Goal: Task Accomplishment & Management: Use online tool/utility

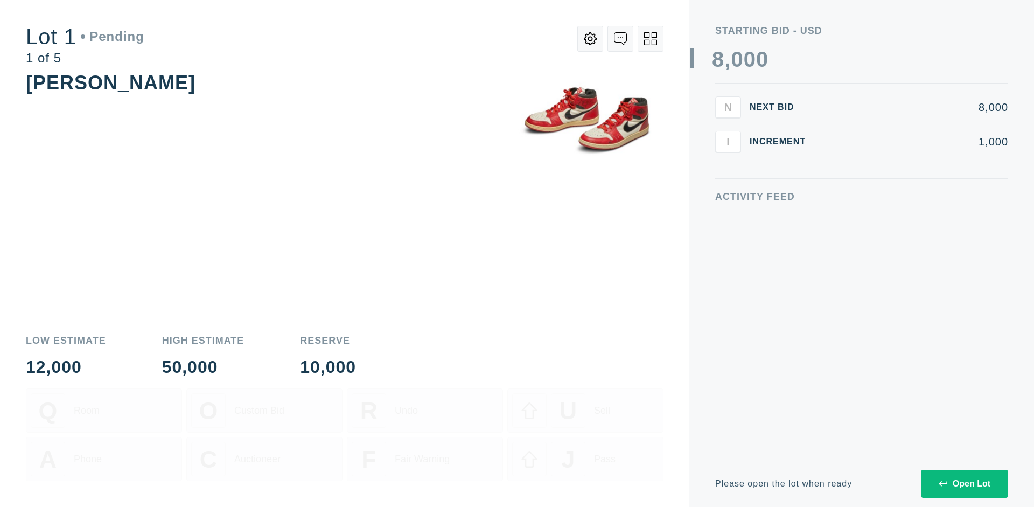
click at [964, 483] on div "Open Lot" at bounding box center [965, 484] width 52 height 10
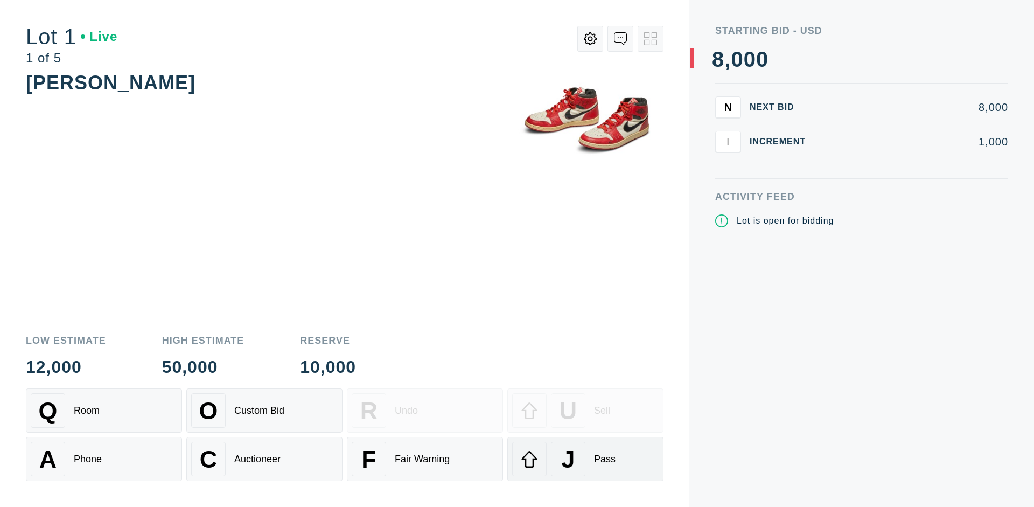
click at [586, 459] on div "J Pass" at bounding box center [585, 459] width 147 height 34
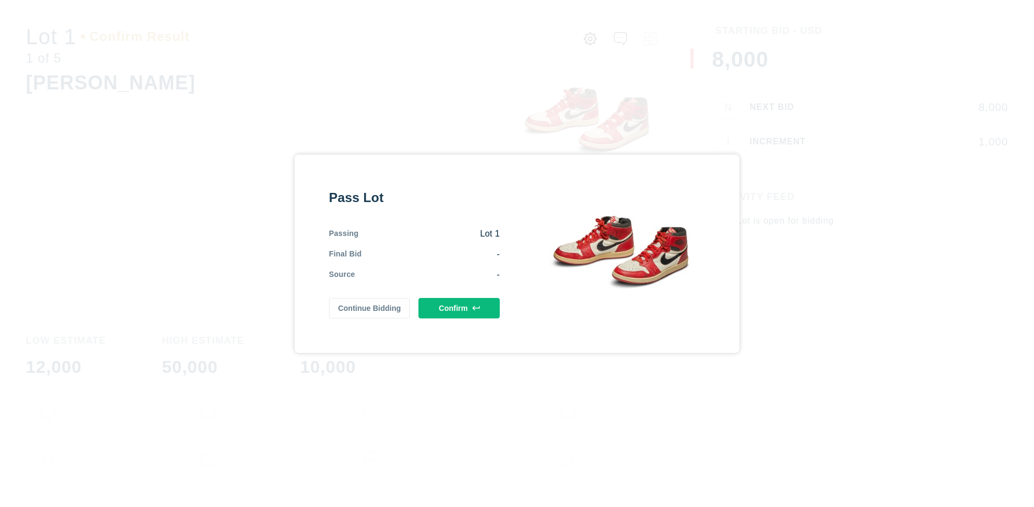
click at [460, 308] on button "Confirm" at bounding box center [459, 308] width 81 height 20
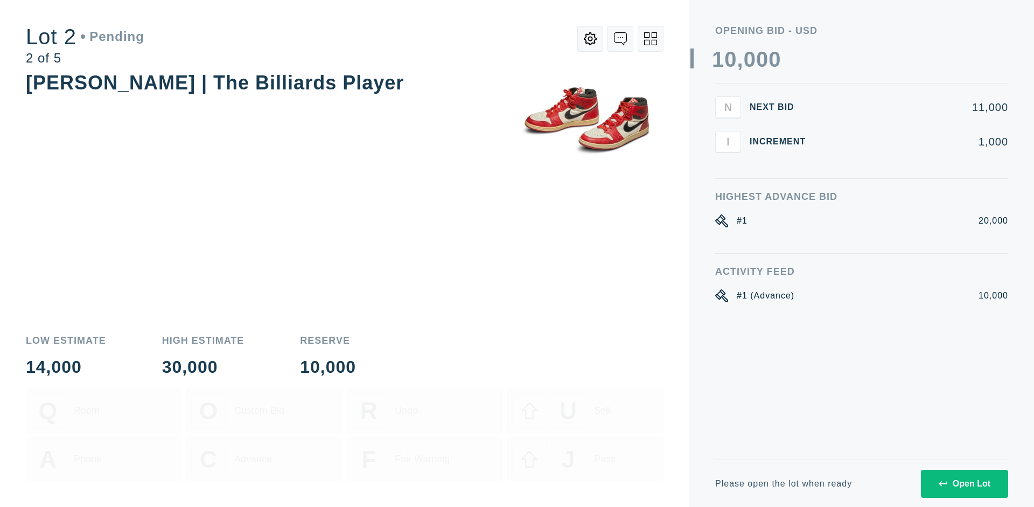
click at [964, 483] on div "Open Lot" at bounding box center [965, 484] width 52 height 10
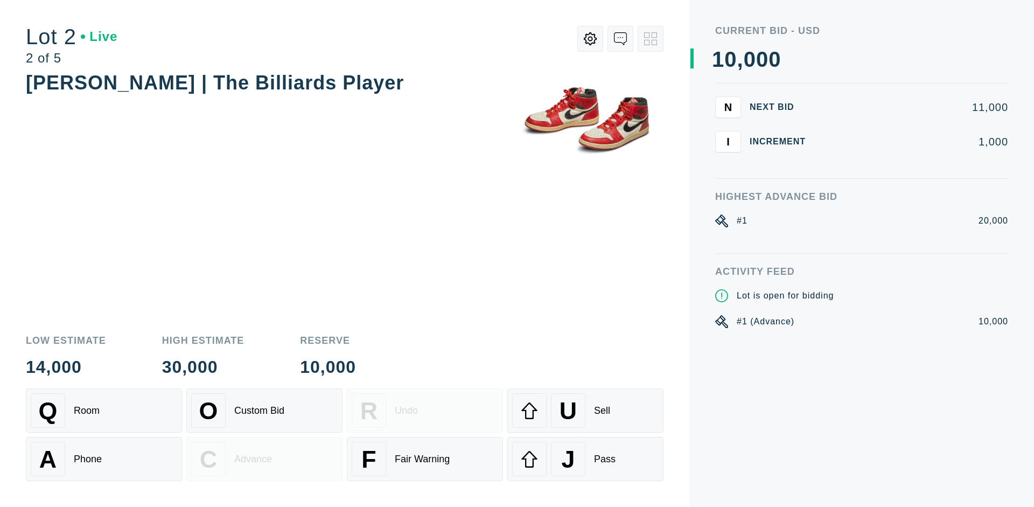
click at [586, 459] on div "J Pass" at bounding box center [585, 459] width 147 height 34
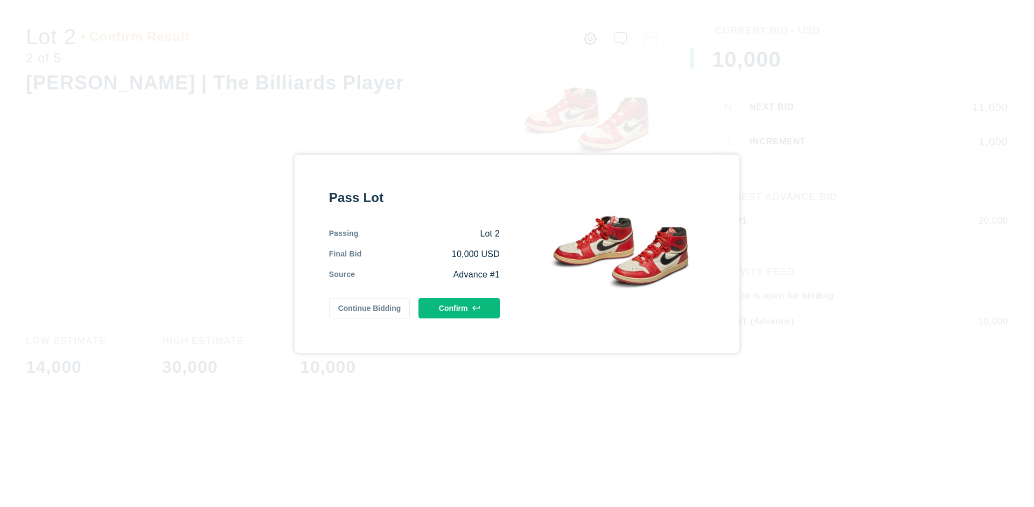
click at [460, 308] on button "Confirm" at bounding box center [459, 308] width 81 height 20
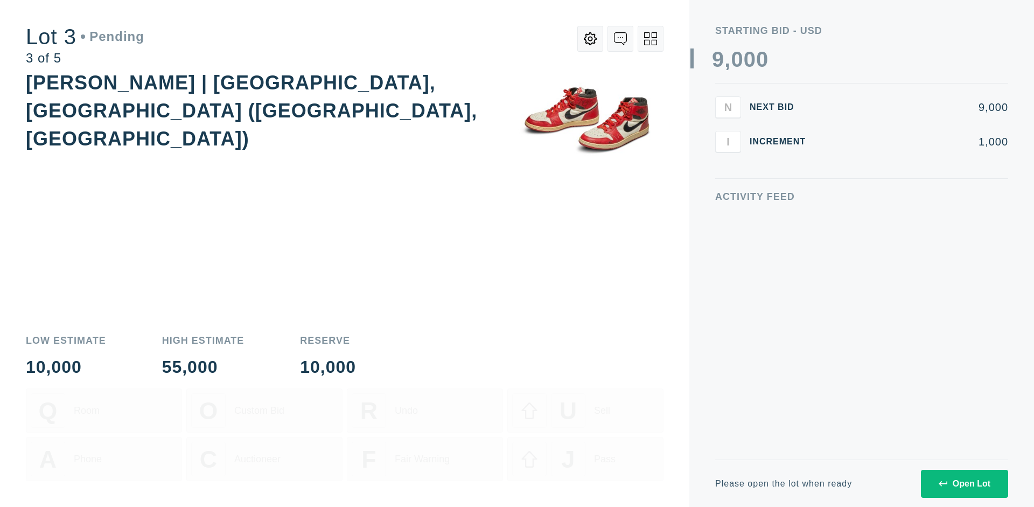
click at [964, 483] on div "Open Lot" at bounding box center [965, 484] width 52 height 10
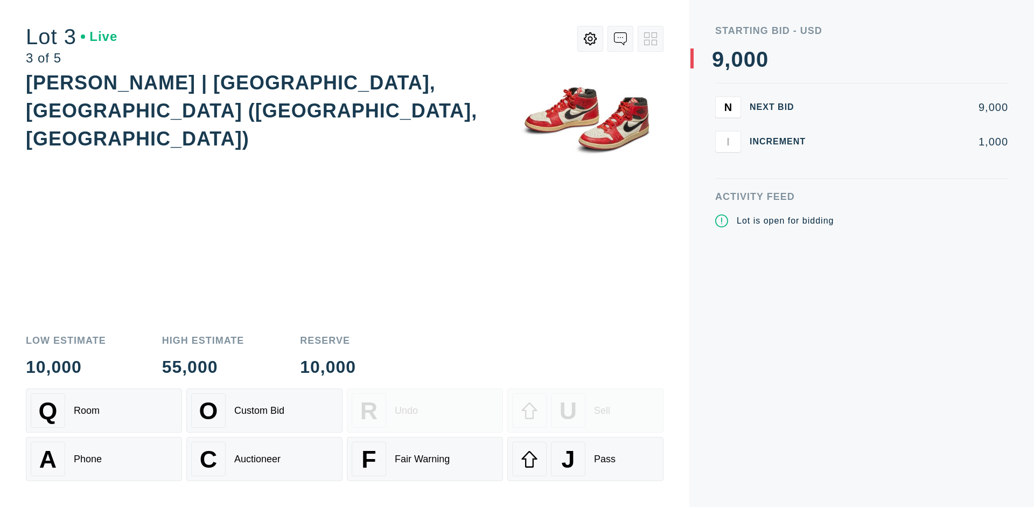
click at [586, 459] on div "J Pass" at bounding box center [585, 459] width 147 height 34
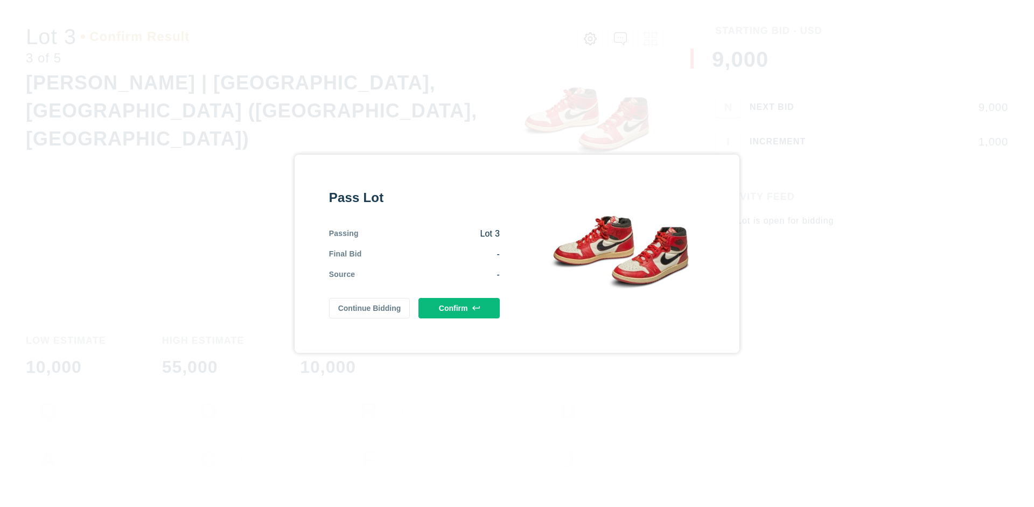
click at [460, 308] on button "Confirm" at bounding box center [459, 308] width 81 height 20
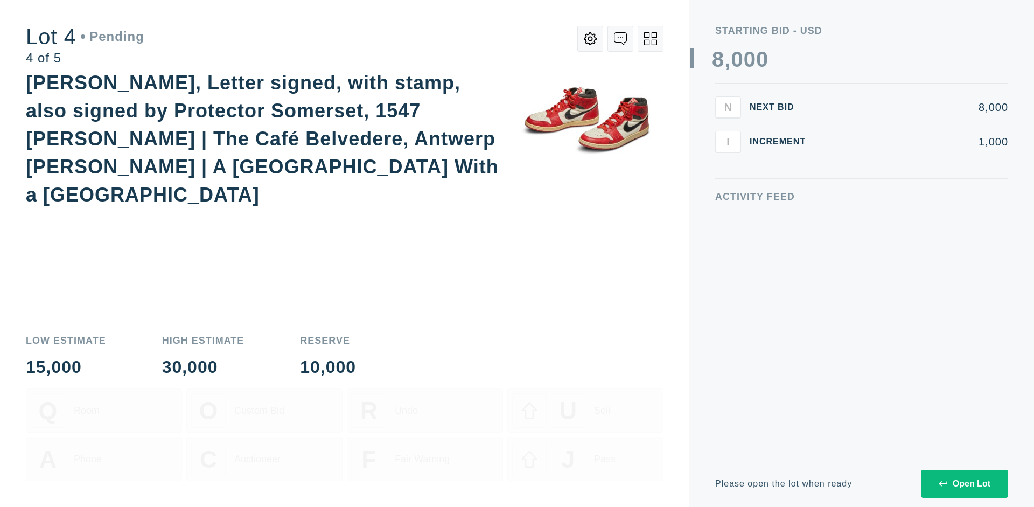
click at [651, 39] on icon at bounding box center [650, 38] width 13 height 13
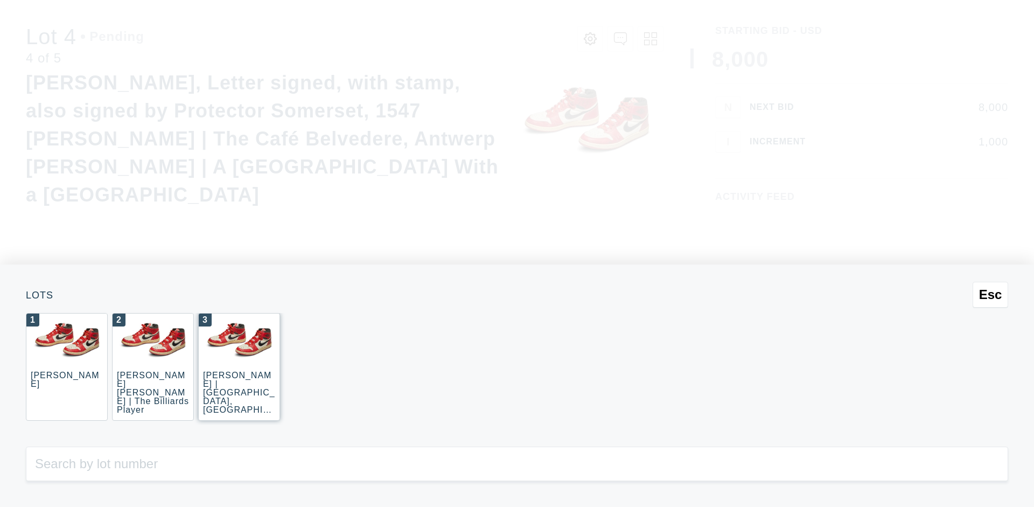
click at [239, 367] on div "3 [PERSON_NAME] | [GEOGRAPHIC_DATA], [GEOGRAPHIC_DATA] ([GEOGRAPHIC_DATA], [GEO…" at bounding box center [239, 367] width 82 height 108
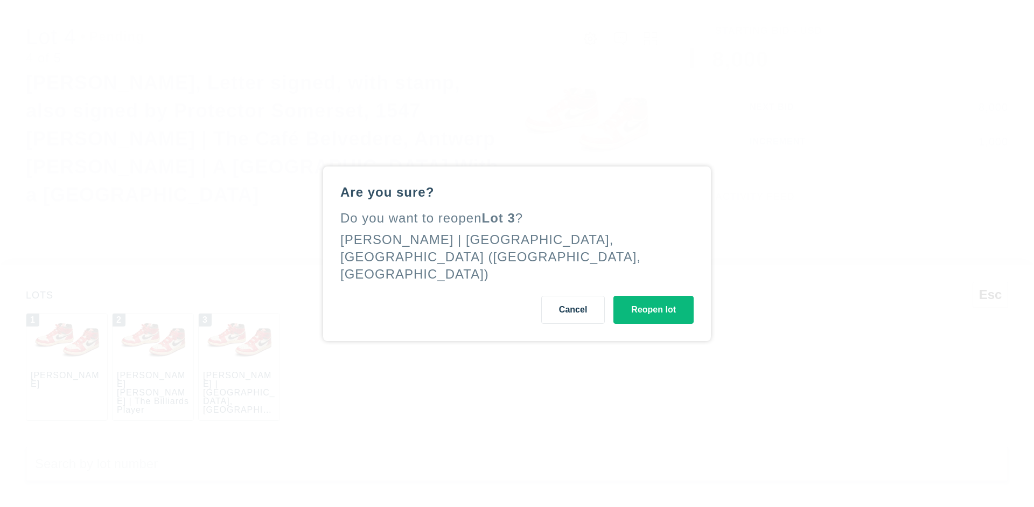
click at [653, 301] on button "Reopen lot" at bounding box center [654, 310] width 80 height 28
